Goal: Task Accomplishment & Management: Use online tool/utility

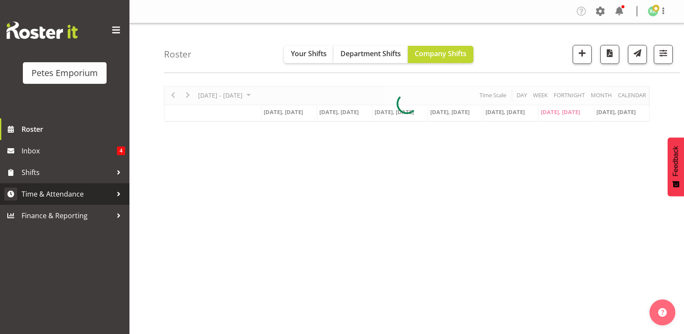
click at [81, 196] on span "Time & Attendance" at bounding box center [67, 193] width 91 height 13
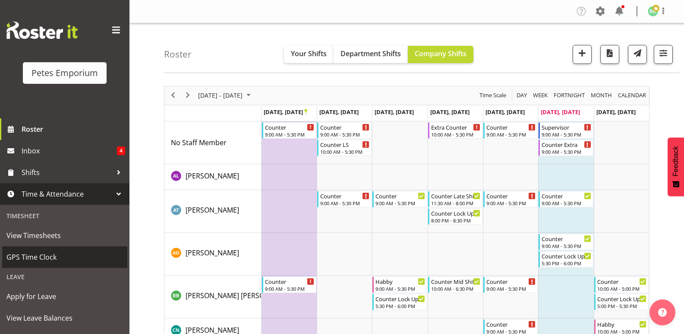
click at [52, 255] on span "GPS Time Clock" at bounding box center [64, 256] width 117 height 13
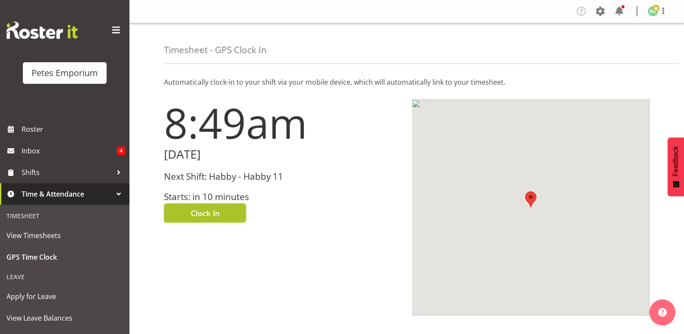
click at [220, 210] on button "Clock In" at bounding box center [205, 212] width 82 height 19
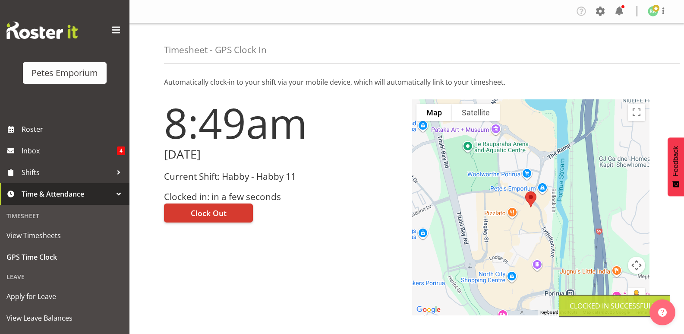
click at [657, 10] on span at bounding box center [655, 8] width 7 height 7
click at [620, 46] on link "Log Out" at bounding box center [627, 46] width 83 height 16
